Goal: Transaction & Acquisition: Purchase product/service

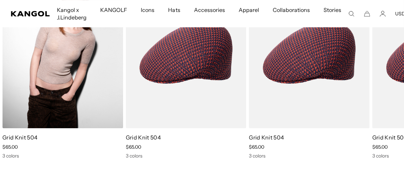
scroll to position [0, 140]
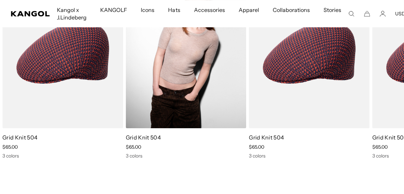
click at [177, 79] on img "1 of 1" at bounding box center [186, 52] width 121 height 151
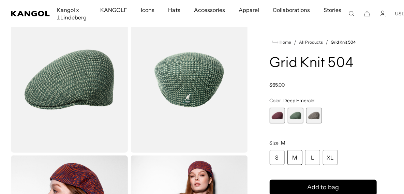
click at [316, 116] on span "3 of 3" at bounding box center [314, 116] width 16 height 16
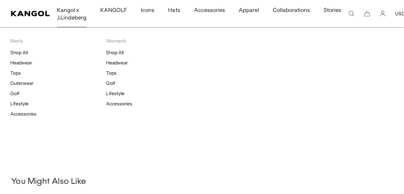
scroll to position [0, 140]
click at [113, 51] on link "Shop All" at bounding box center [115, 52] width 18 height 6
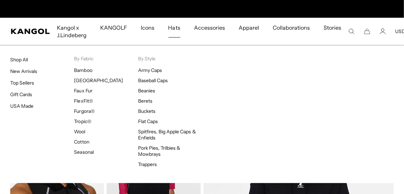
scroll to position [0, 140]
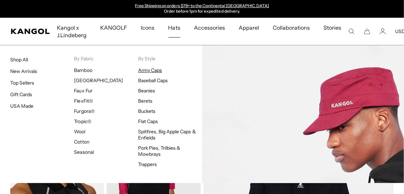
click at [155, 72] on link "Army Caps" at bounding box center [150, 70] width 24 height 6
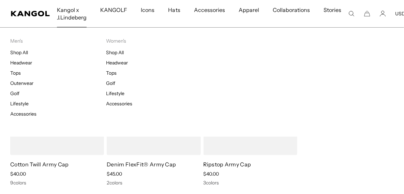
click at [72, 15] on span "Kangol x J.Lindeberg" at bounding box center [72, 13] width 30 height 27
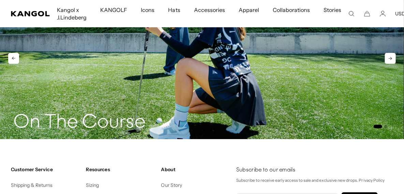
scroll to position [817, 0]
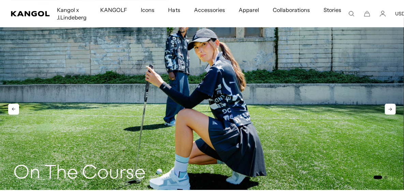
click at [385, 111] on icon at bounding box center [390, 109] width 11 height 11
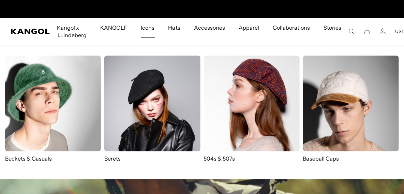
scroll to position [0, 140]
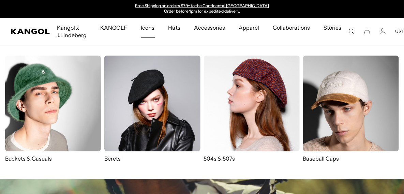
click at [142, 103] on img at bounding box center [152, 104] width 96 height 96
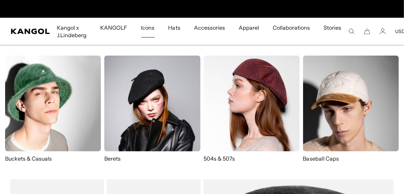
click at [84, 97] on img at bounding box center [53, 104] width 96 height 96
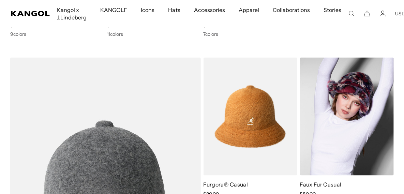
click at [353, 125] on img at bounding box center [347, 117] width 94 height 118
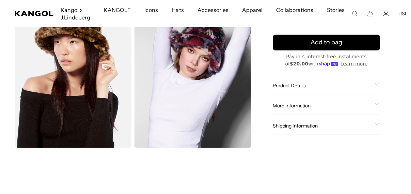
scroll to position [0, 140]
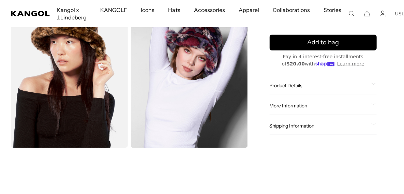
click at [194, 110] on img "Gallery Viewer" at bounding box center [188, 75] width 117 height 146
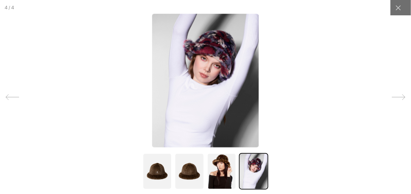
scroll to position [0, 0]
click at [194, 110] on img at bounding box center [205, 81] width 107 height 134
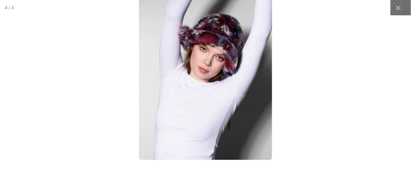
click at [194, 110] on img at bounding box center [205, 76] width 133 height 167
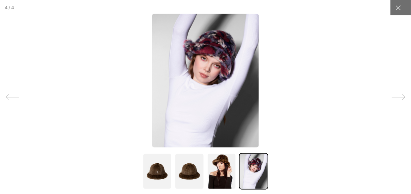
click at [194, 110] on img at bounding box center [205, 81] width 107 height 134
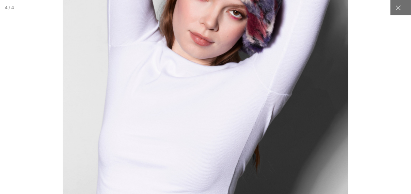
scroll to position [0, 140]
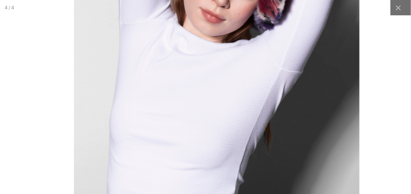
click at [209, 103] on img at bounding box center [216, 31] width 285 height 358
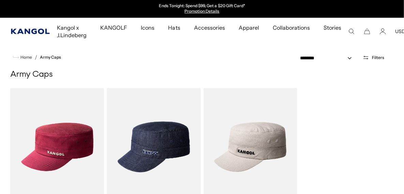
click at [17, 31] on icon "Kangol" at bounding box center [30, 31] width 39 height 5
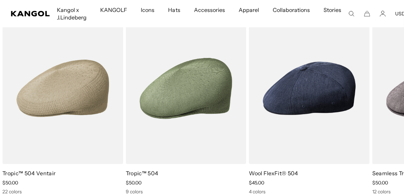
scroll to position [920, 0]
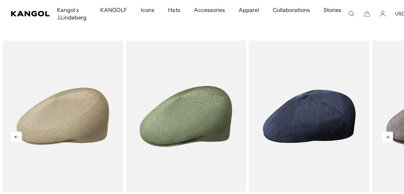
click at [389, 136] on icon at bounding box center [387, 136] width 11 height 11
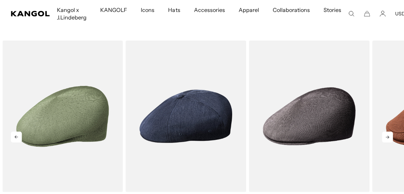
scroll to position [0, 140]
click at [389, 136] on icon at bounding box center [387, 136] width 11 height 11
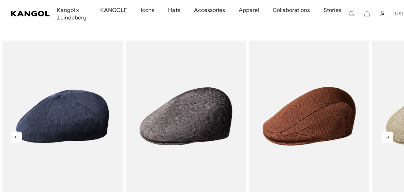
click at [389, 136] on icon at bounding box center [387, 136] width 11 height 11
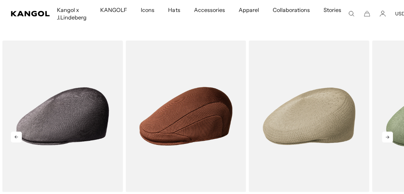
click at [389, 136] on icon at bounding box center [387, 136] width 11 height 11
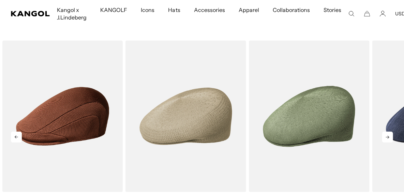
click at [389, 136] on icon at bounding box center [387, 136] width 11 height 11
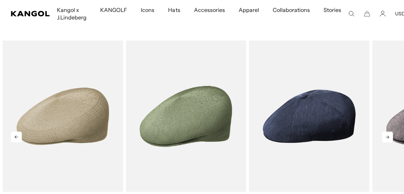
click at [389, 136] on icon at bounding box center [387, 136] width 11 height 11
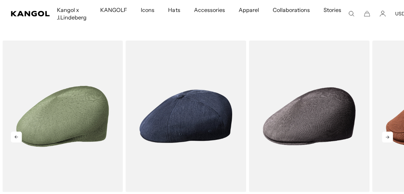
click at [389, 136] on icon at bounding box center [387, 136] width 11 height 11
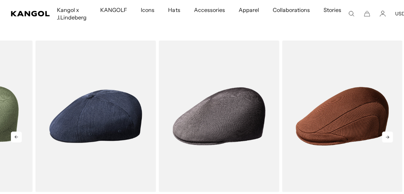
click at [389, 136] on div "Previous Next Sale Price $60.00 Sale Price" at bounding box center [202, 132] width 404 height 182
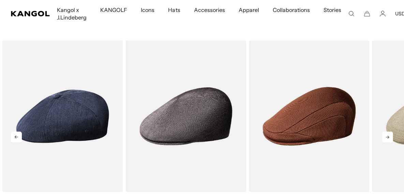
scroll to position [0, 0]
click at [389, 136] on icon at bounding box center [387, 136] width 11 height 11
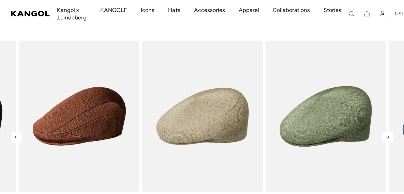
click at [389, 136] on div "Previous Next Sale Price $60.00 Sale Price" at bounding box center [202, 132] width 404 height 182
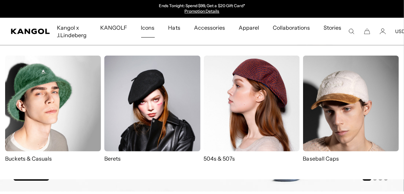
click at [220, 155] on p "504s & 507s" at bounding box center [252, 158] width 96 height 7
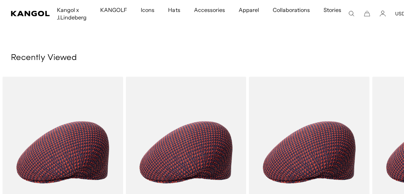
scroll to position [1226, 0]
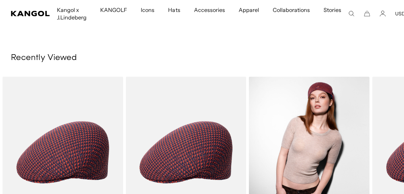
click at [329, 131] on img "1 of 1" at bounding box center [309, 152] width 121 height 151
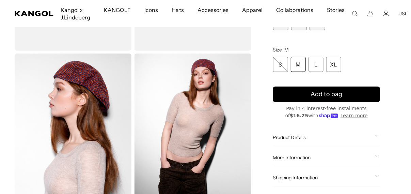
scroll to position [153, 0]
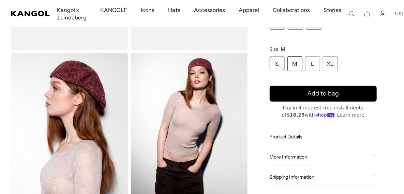
click at [202, 134] on img "Gallery Viewer" at bounding box center [188, 126] width 117 height 146
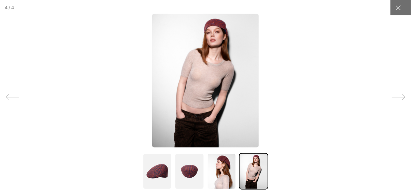
scroll to position [0, 140]
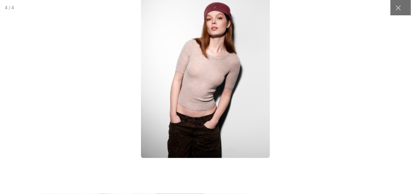
click at [197, 85] on img at bounding box center [205, 77] width 129 height 161
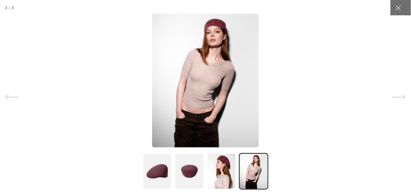
click at [197, 85] on img at bounding box center [205, 81] width 107 height 134
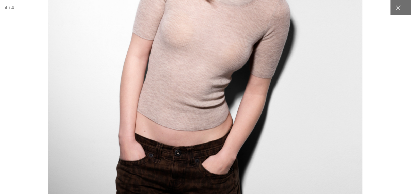
scroll to position [0, 0]
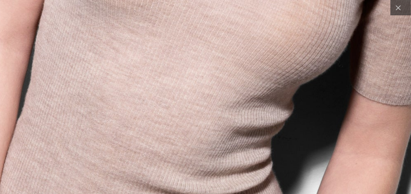
click at [212, 192] on img at bounding box center [212, 14] width 986 height 1235
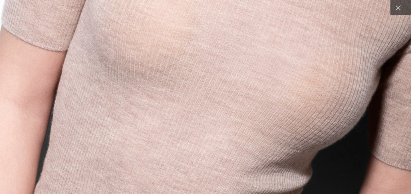
click at [210, 166] on img at bounding box center [230, 79] width 986 height 1235
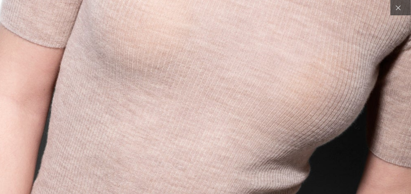
scroll to position [0, 140]
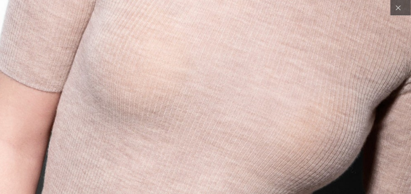
click at [188, 131] on img at bounding box center [225, 120] width 986 height 1235
